Goal: Task Accomplishment & Management: Manage account settings

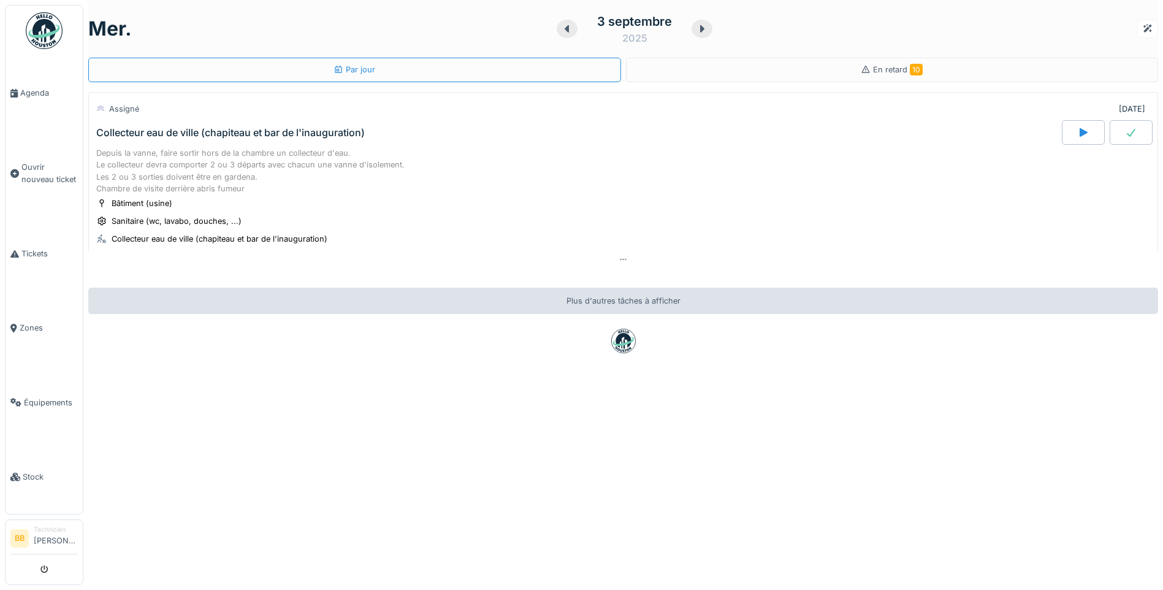
click at [700, 28] on icon at bounding box center [702, 28] width 4 height 7
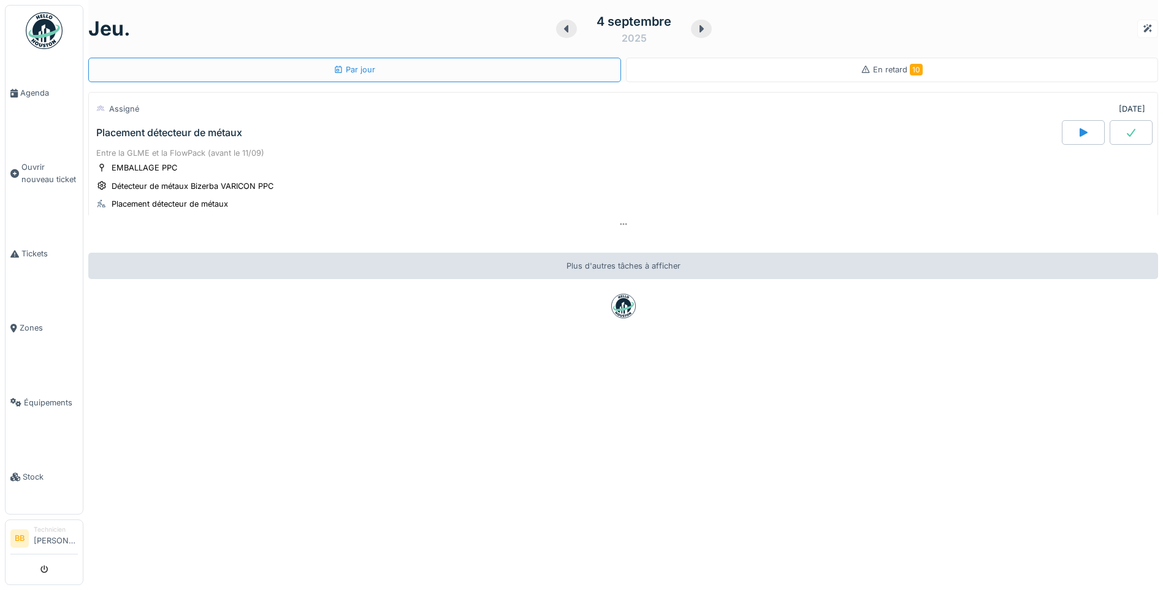
click at [873, 71] on span "En retard 10" at bounding box center [898, 69] width 50 height 9
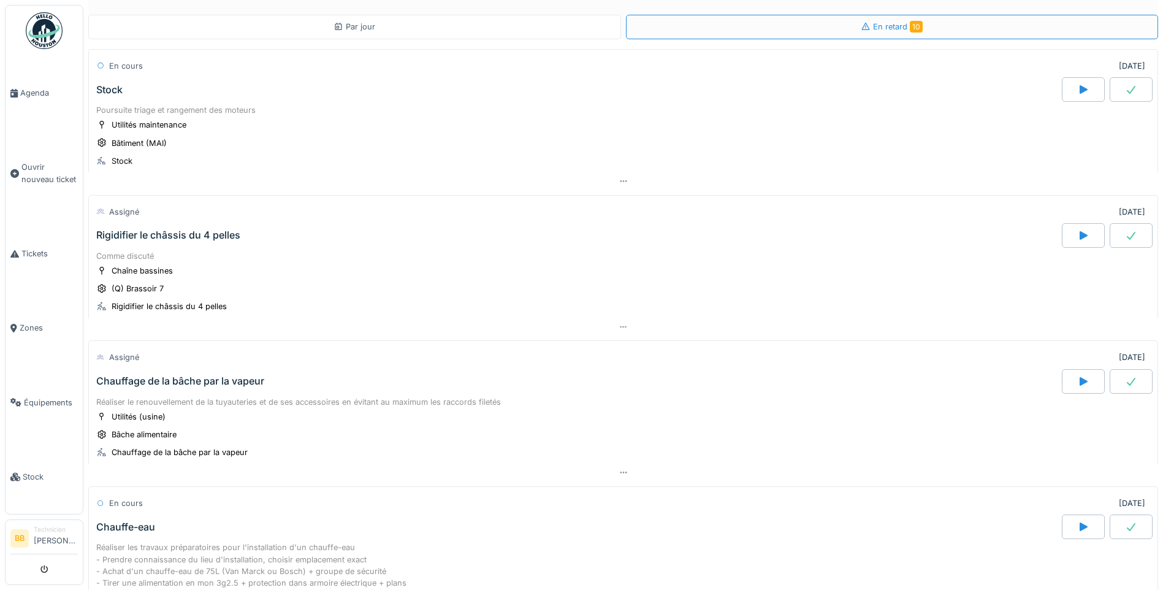
click at [387, 21] on div "Par jour" at bounding box center [354, 27] width 533 height 25
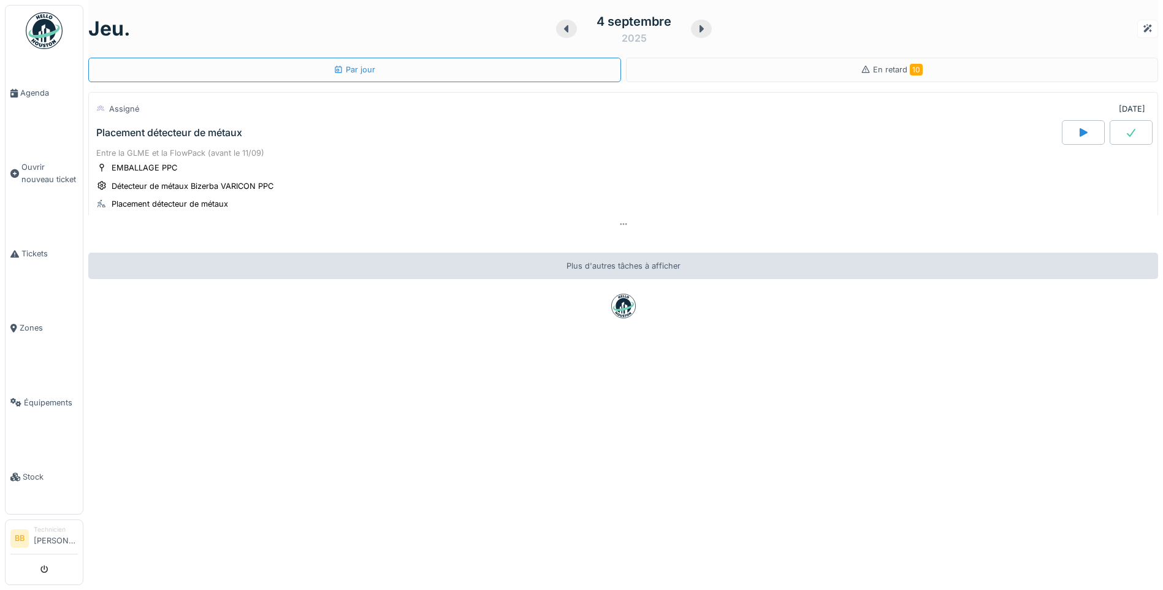
click at [197, 127] on div "Placement détecteur de métaux" at bounding box center [169, 133] width 146 height 12
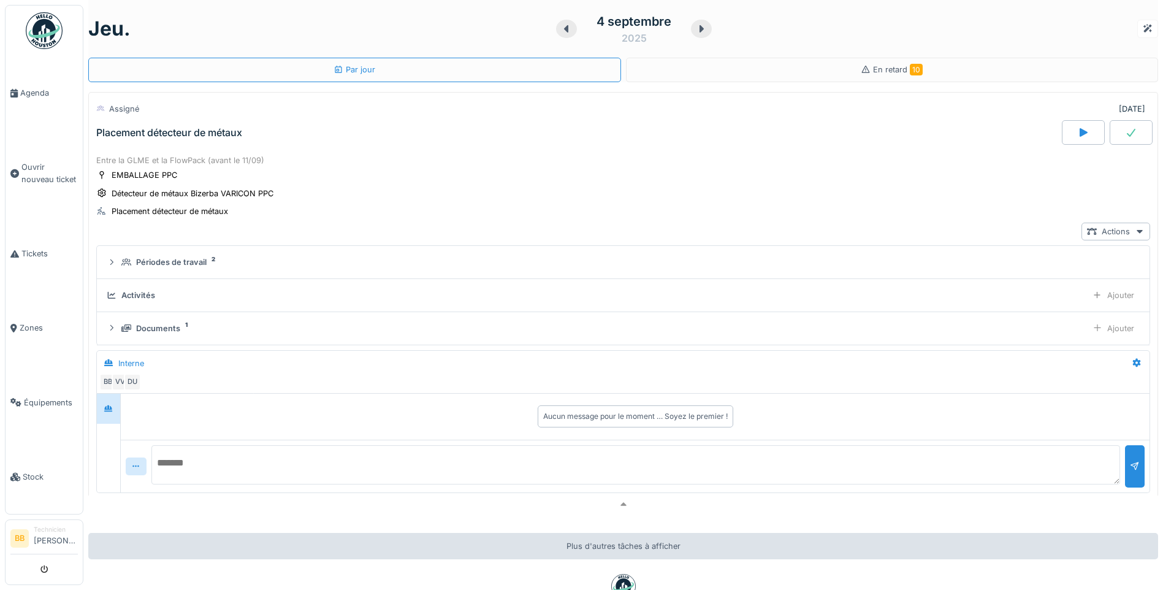
scroll to position [43, 0]
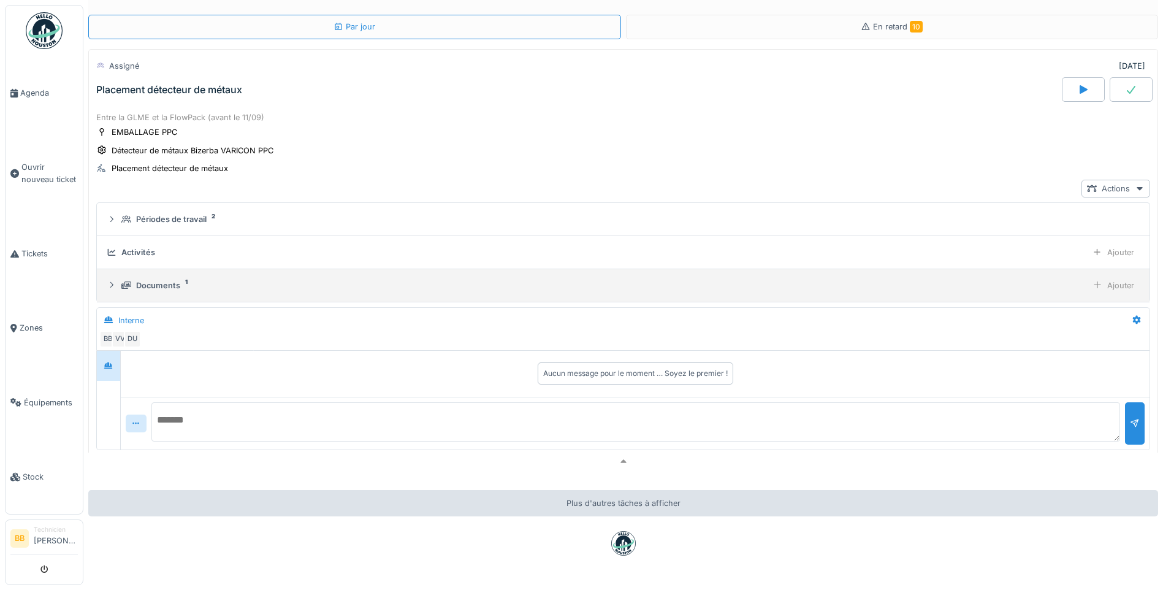
click at [171, 294] on div "Documents 1 Ajouter" at bounding box center [623, 285] width 1033 height 18
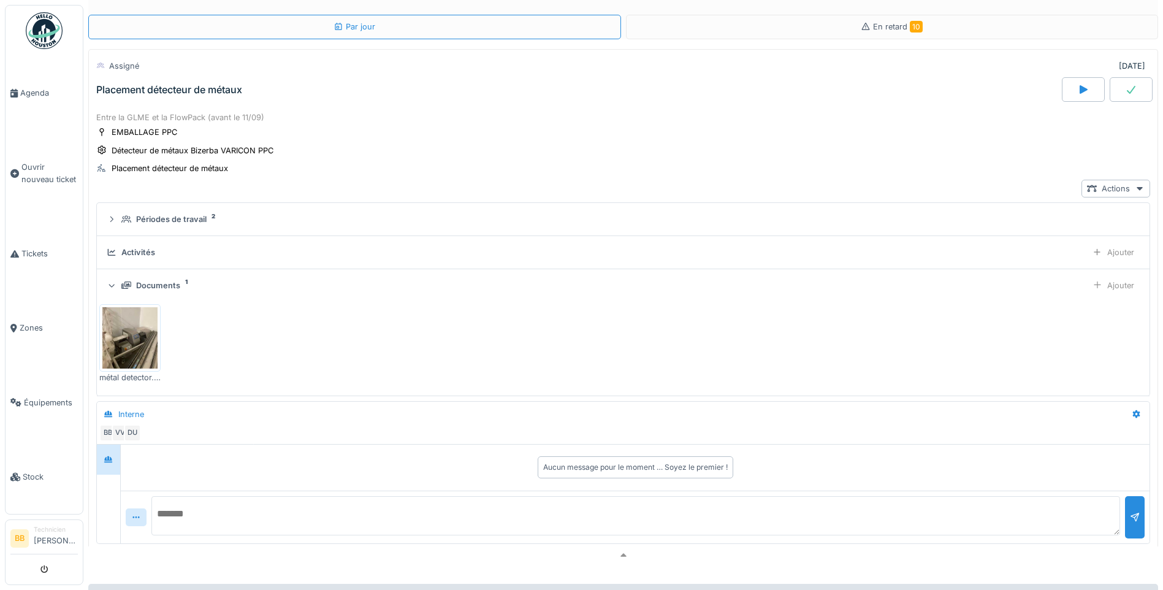
click at [132, 341] on img at bounding box center [129, 337] width 55 height 61
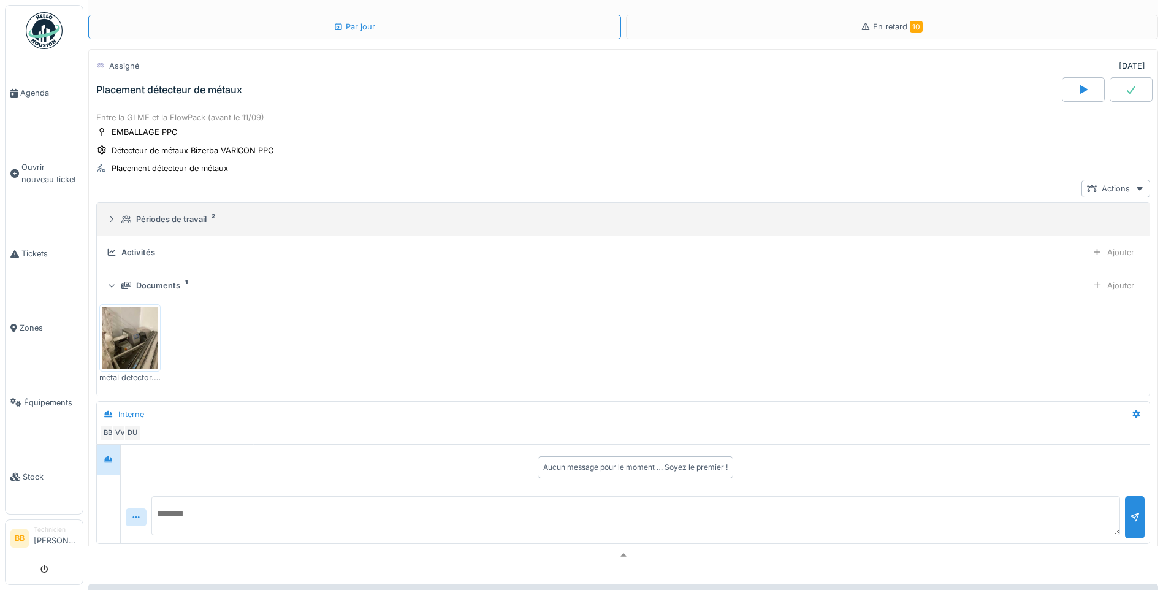
click at [188, 218] on div "Périodes de travail" at bounding box center [171, 219] width 70 height 12
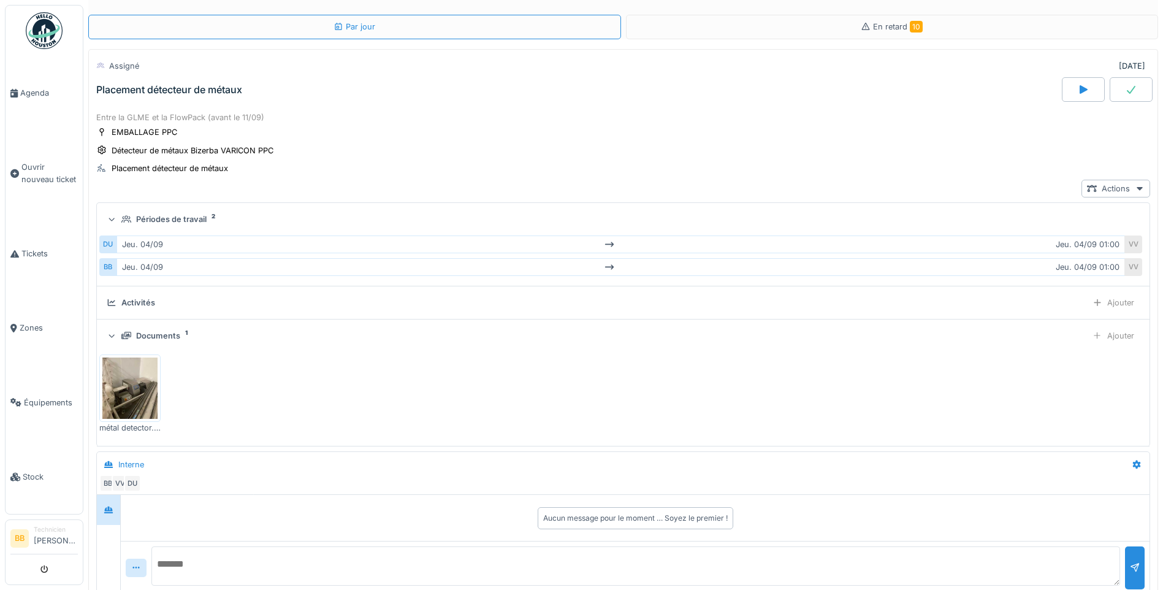
click at [188, 218] on div "Périodes de travail" at bounding box center [171, 219] width 70 height 12
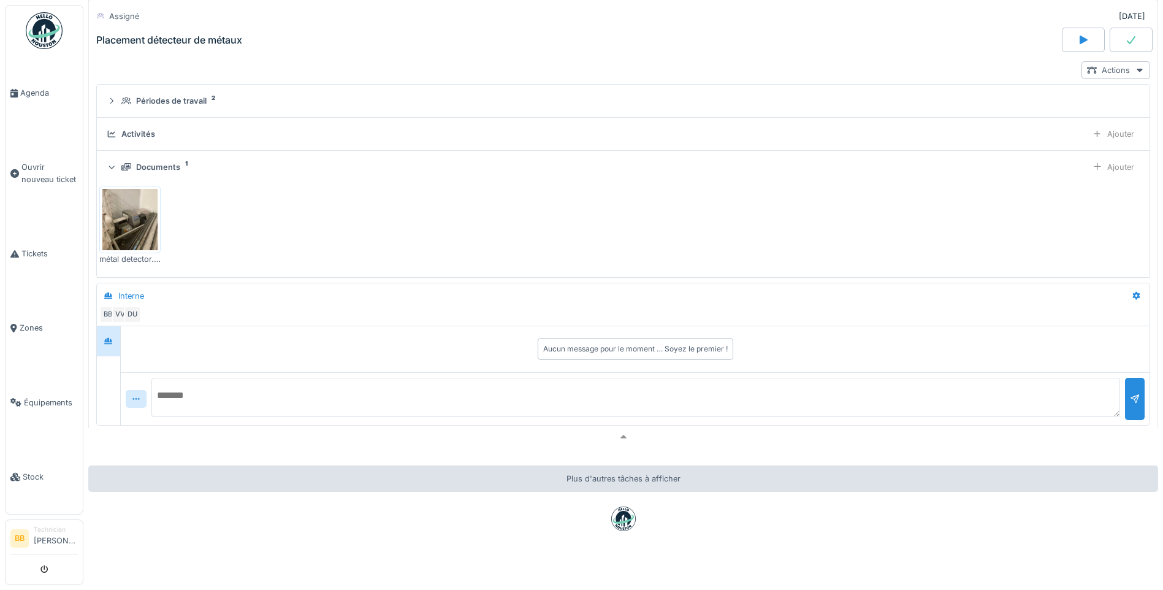
scroll to position [178, 0]
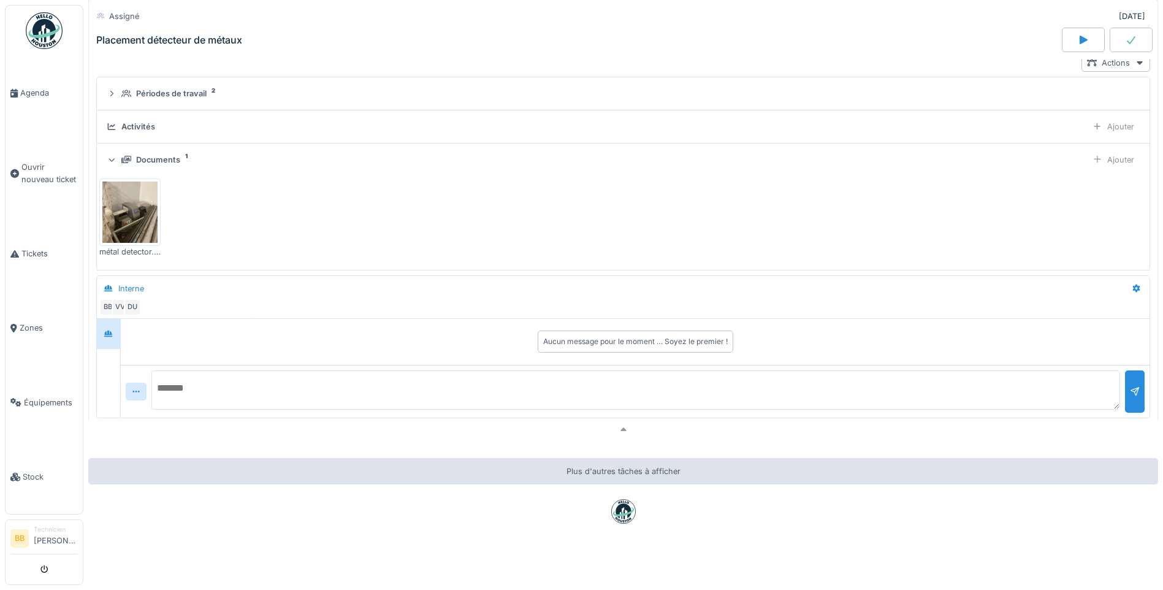
click at [127, 219] on img at bounding box center [129, 211] width 55 height 61
click at [26, 87] on span "Agenda" at bounding box center [49, 93] width 58 height 12
